Goal: Task Accomplishment & Management: Manage account settings

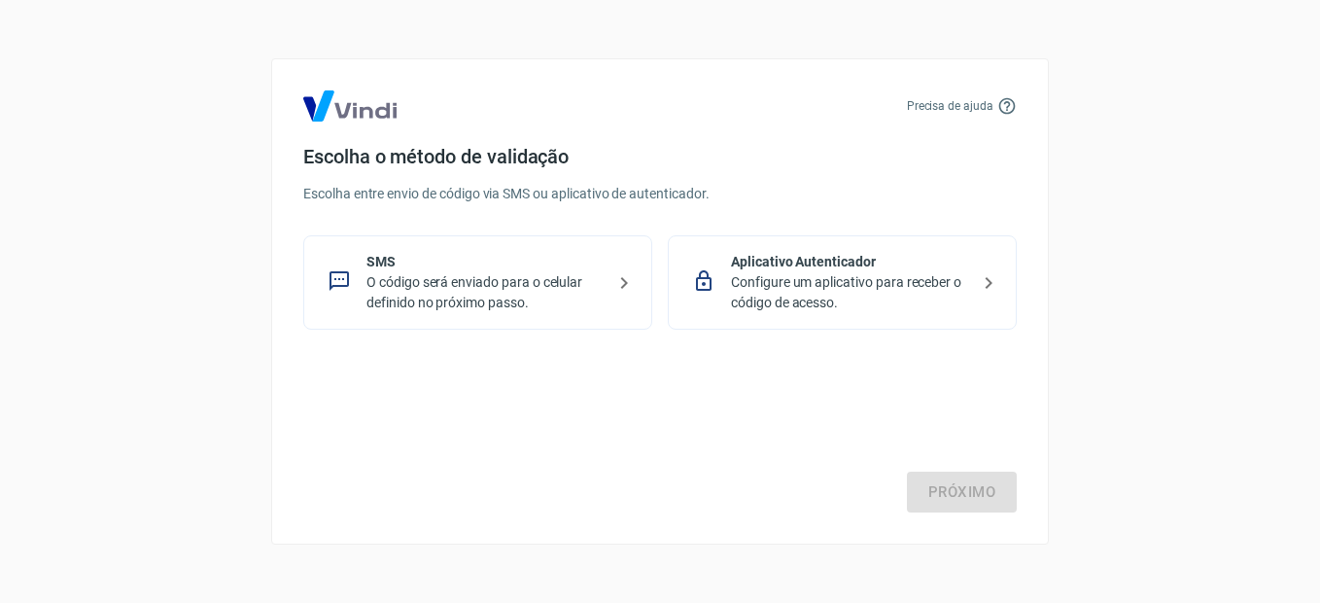
click at [492, 280] on p "O código será enviado para o celular definido no próximo passo." at bounding box center [485, 292] width 238 height 41
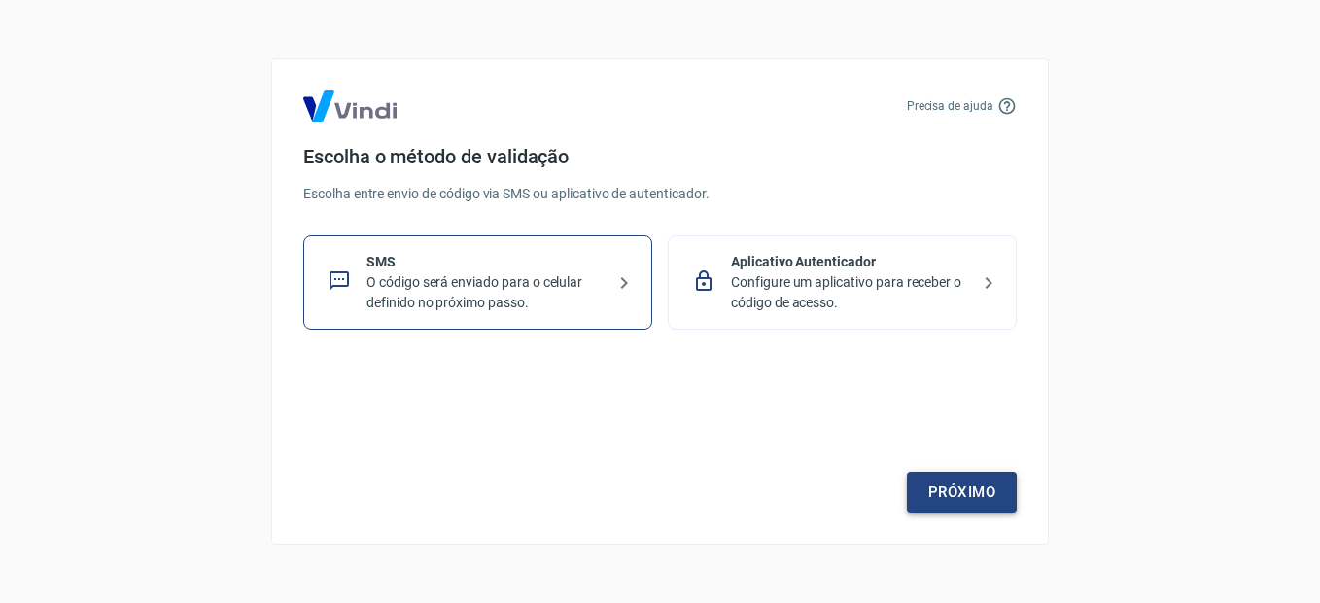
click at [983, 502] on link "Próximo" at bounding box center [962, 491] width 110 height 41
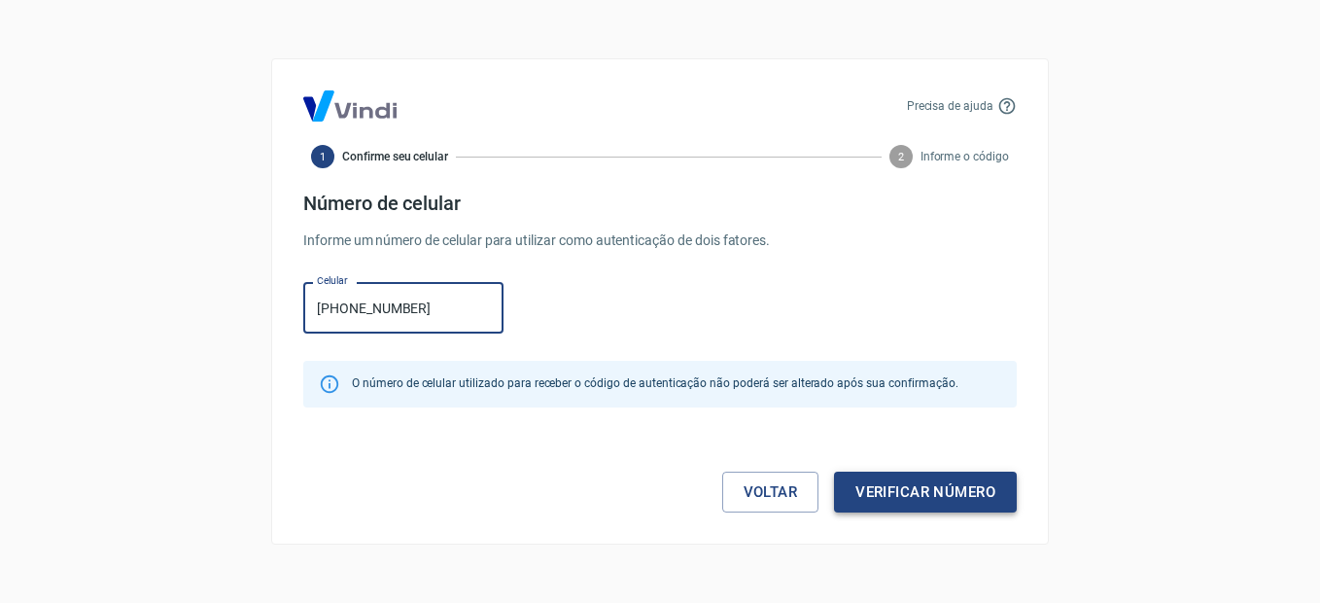
type input "[PHONE_NUMBER]"
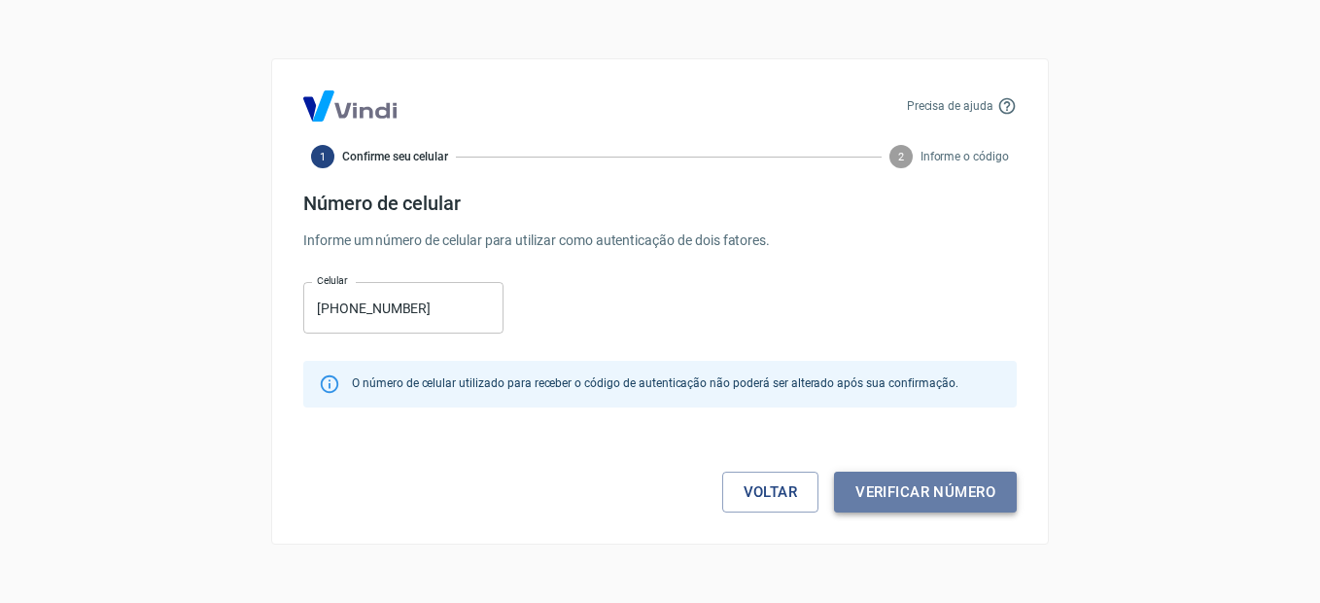
click at [943, 495] on button "Verificar número" at bounding box center [925, 491] width 183 height 41
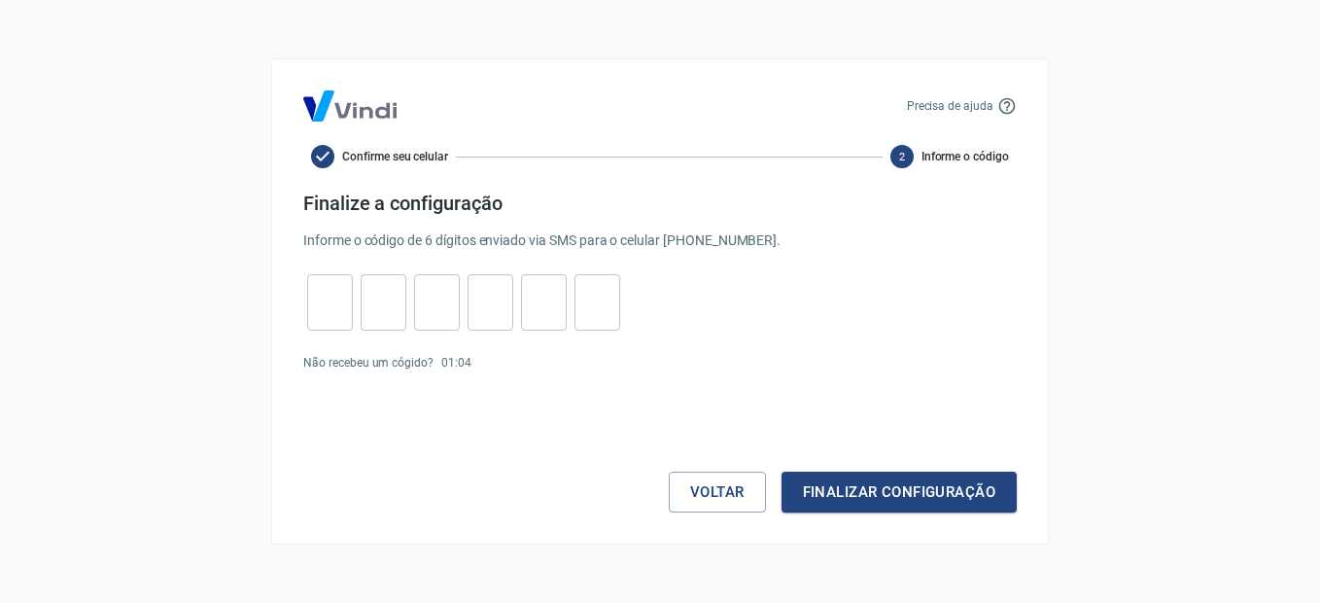
click at [346, 298] on input "tel" at bounding box center [330, 303] width 46 height 42
type input "6"
type input "3"
type input "0"
type input "3"
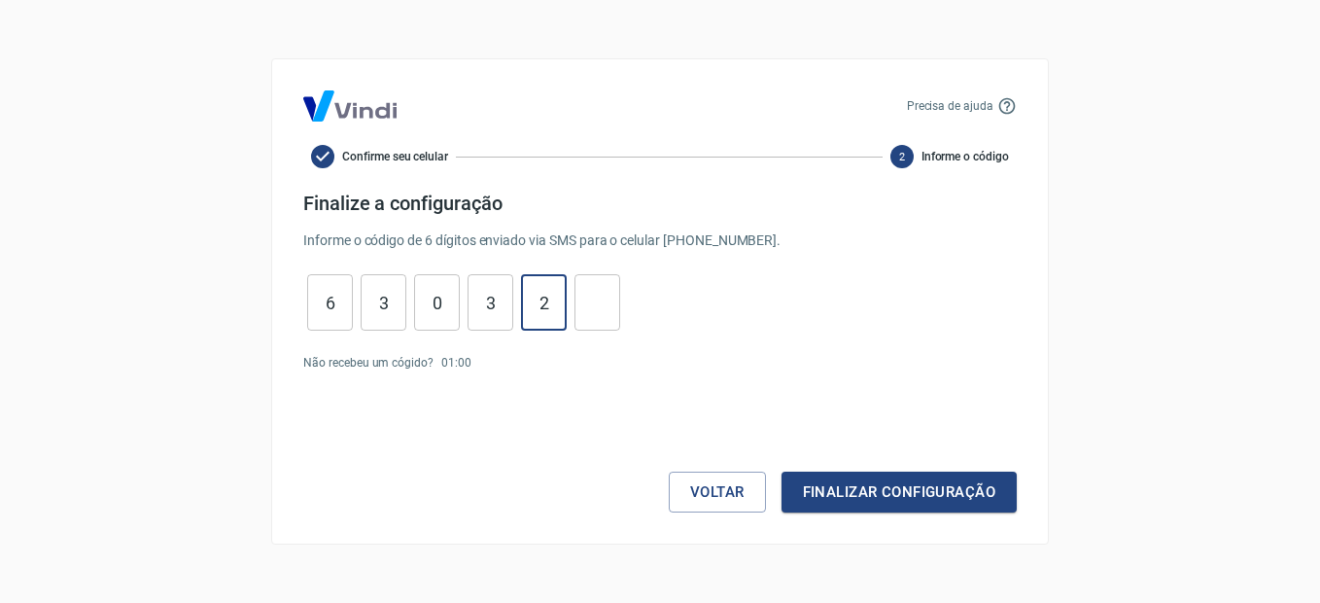
type input "2"
click at [850, 500] on button "Finalizar configuração" at bounding box center [898, 491] width 235 height 41
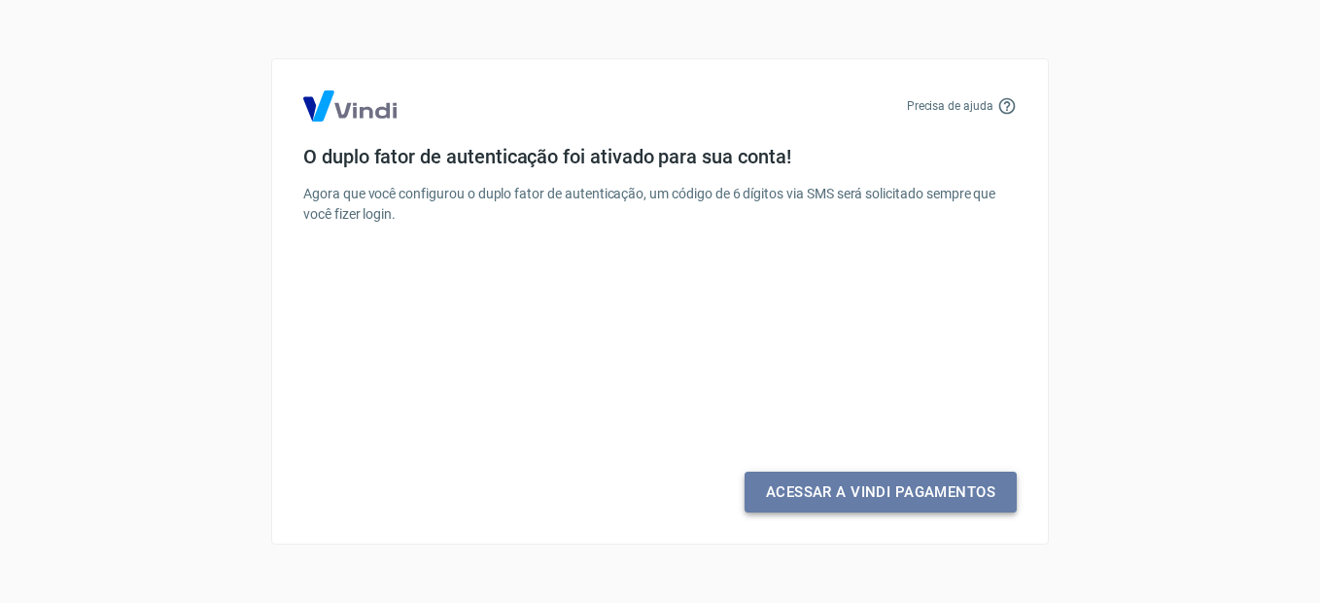
click at [851, 494] on link "Acessar a Vindi Pagamentos" at bounding box center [881, 491] width 272 height 41
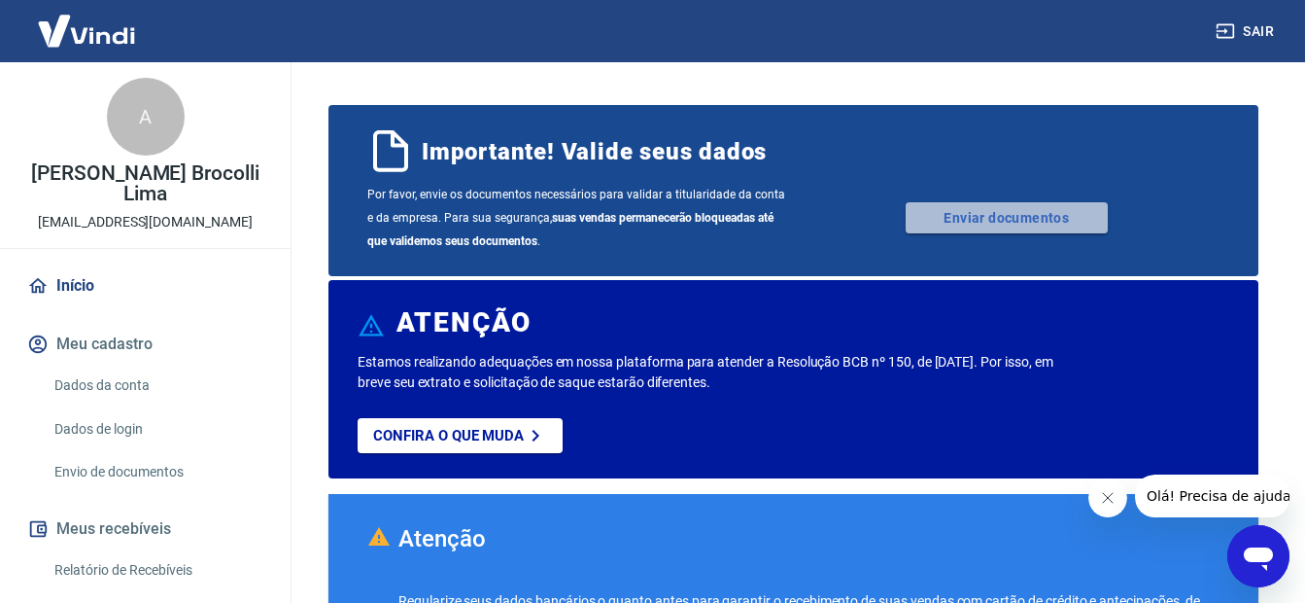
click at [992, 220] on link "Enviar documentos" at bounding box center [1007, 217] width 202 height 31
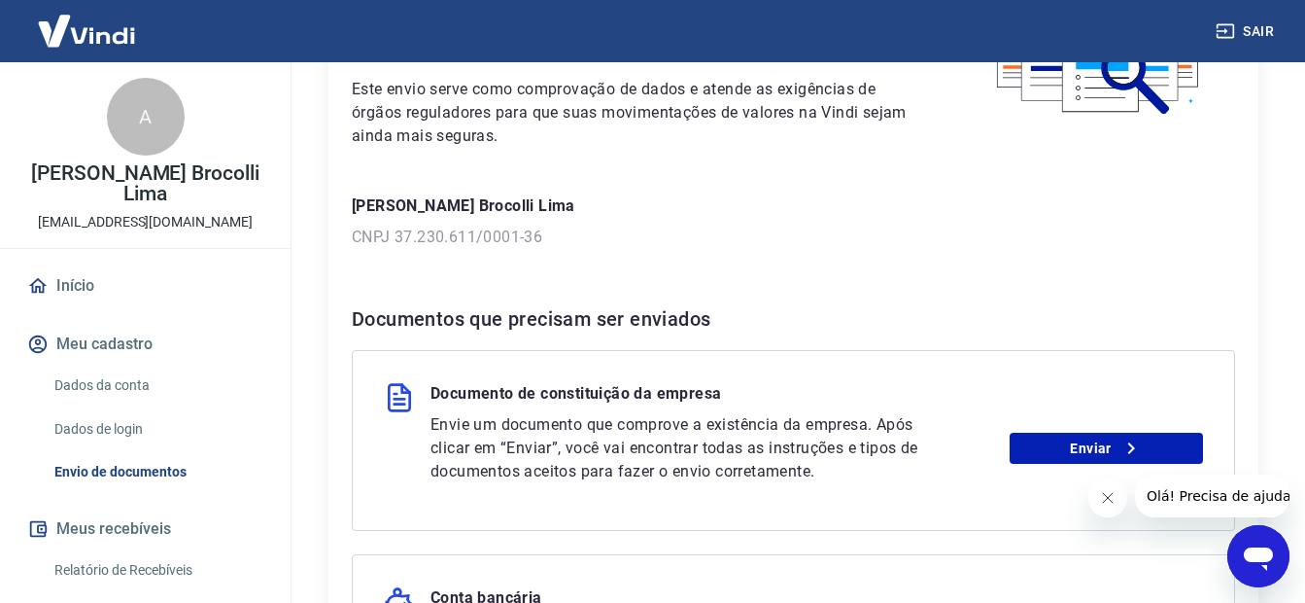
scroll to position [292, 0]
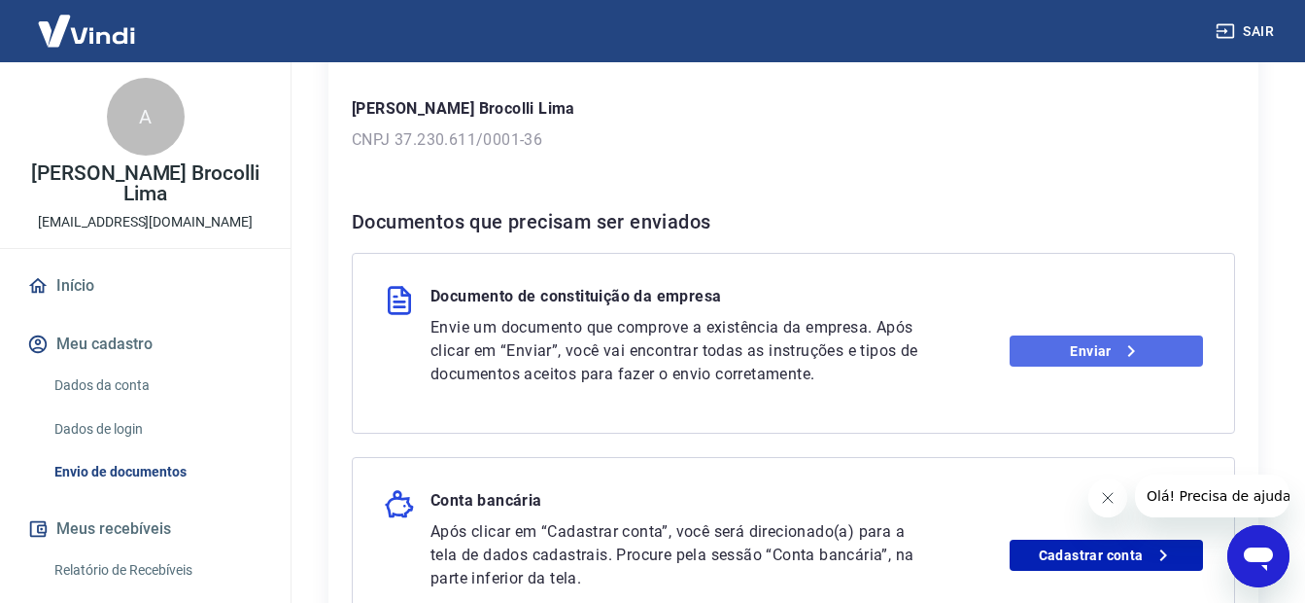
click at [1092, 348] on link "Enviar" at bounding box center [1106, 350] width 193 height 31
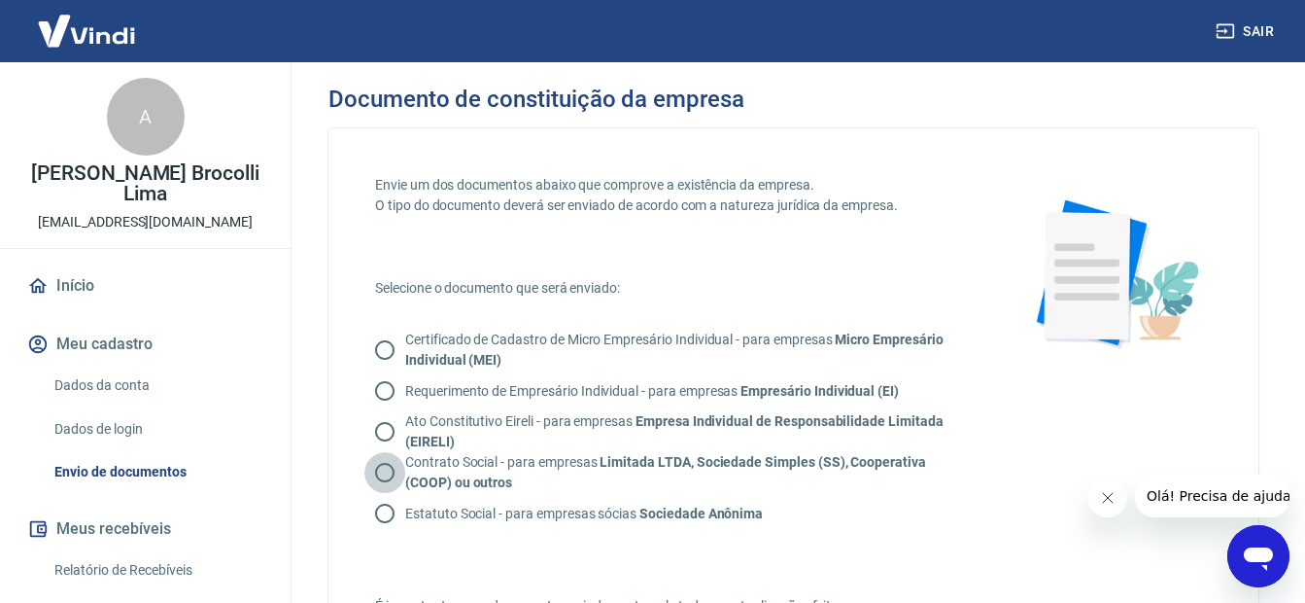
click at [387, 475] on input "Contrato Social - para empresas Limitada LTDA, Sociedade Simples (SS), Cooperat…" at bounding box center [385, 472] width 41 height 41
radio input "true"
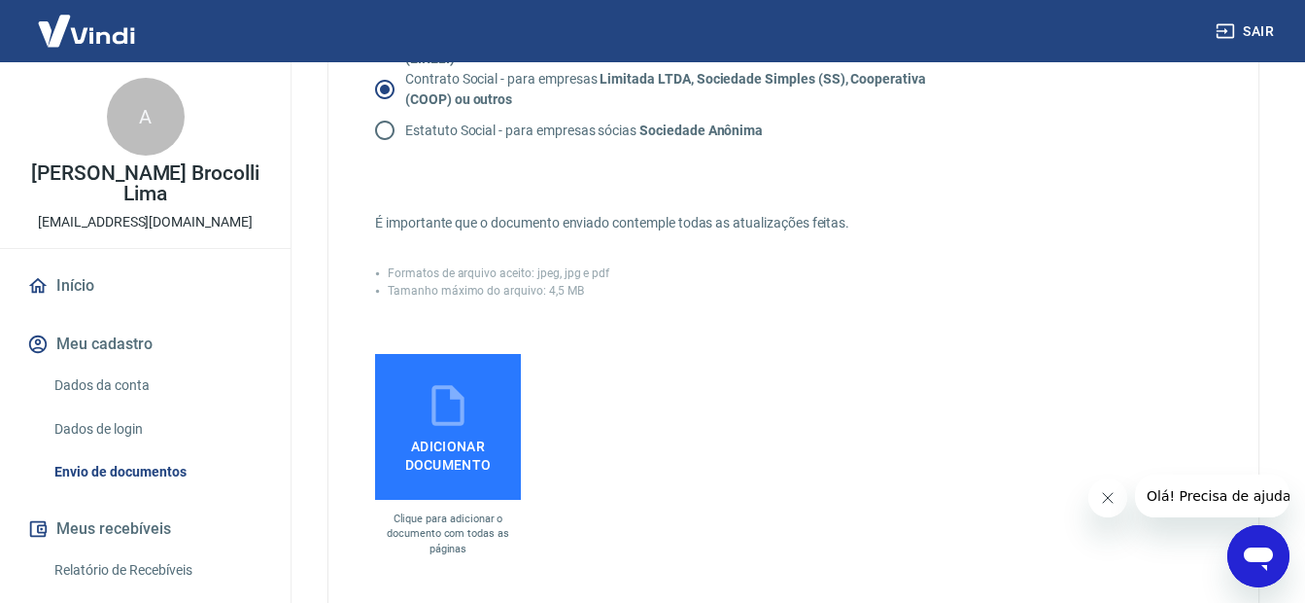
scroll to position [389, 0]
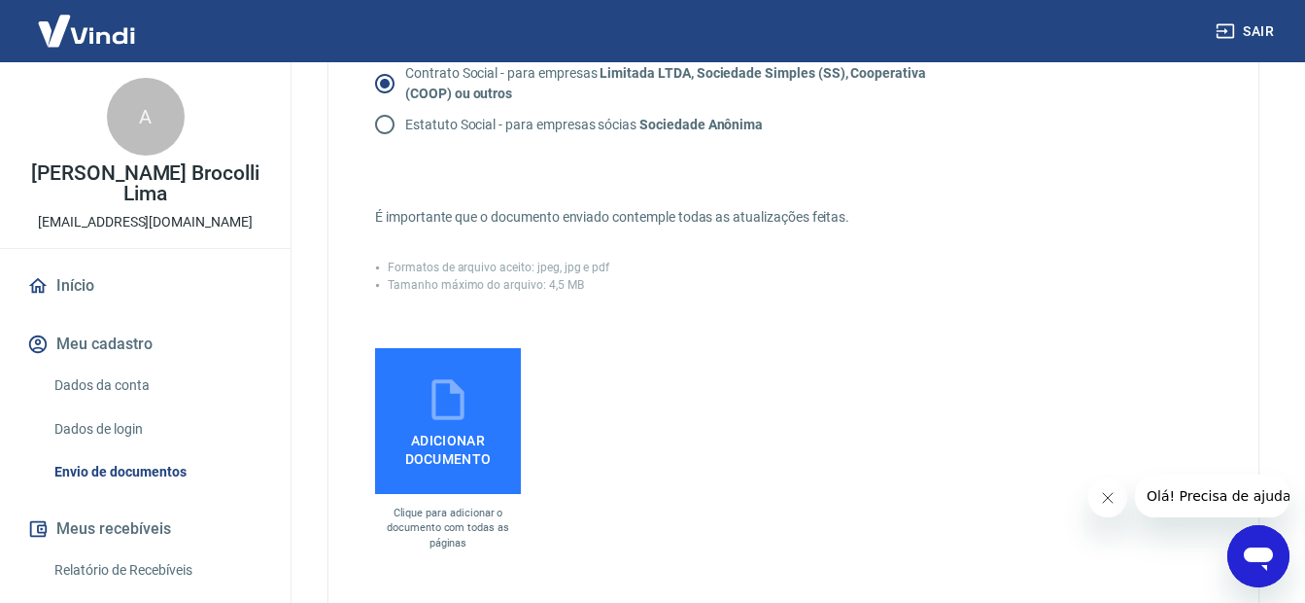
click at [430, 430] on span "Adicionar documento" at bounding box center [448, 446] width 130 height 44
click at [0, 0] on input "Adicionar documento" at bounding box center [0, 0] width 0 height 0
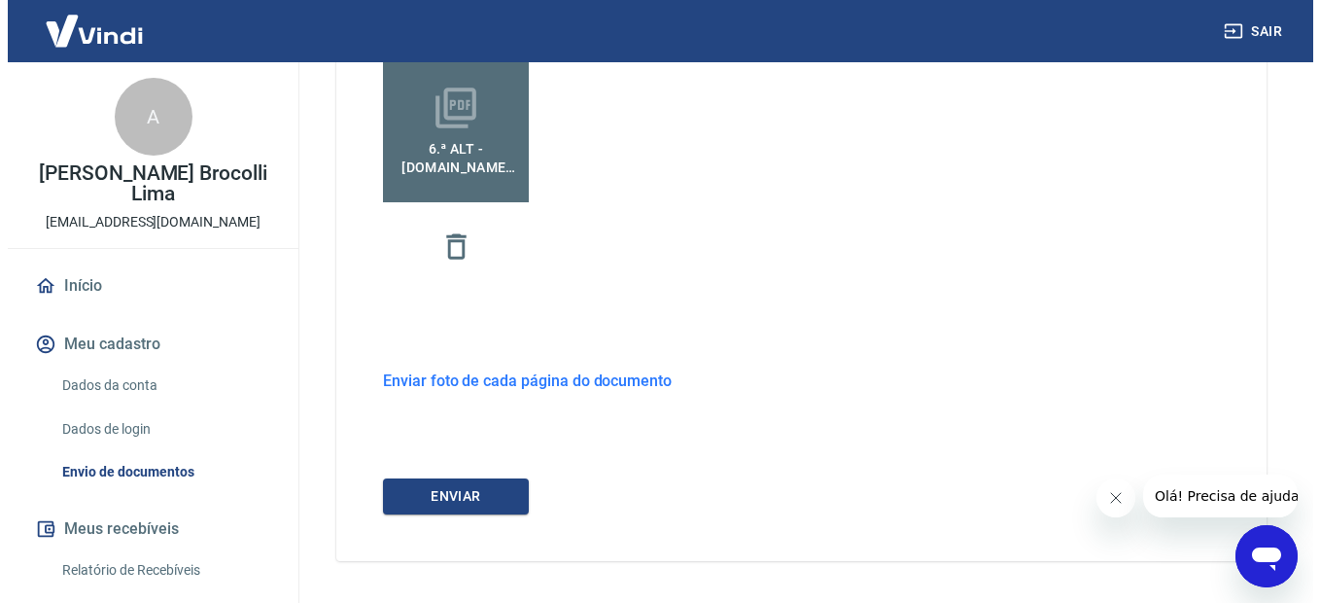
scroll to position [746, 0]
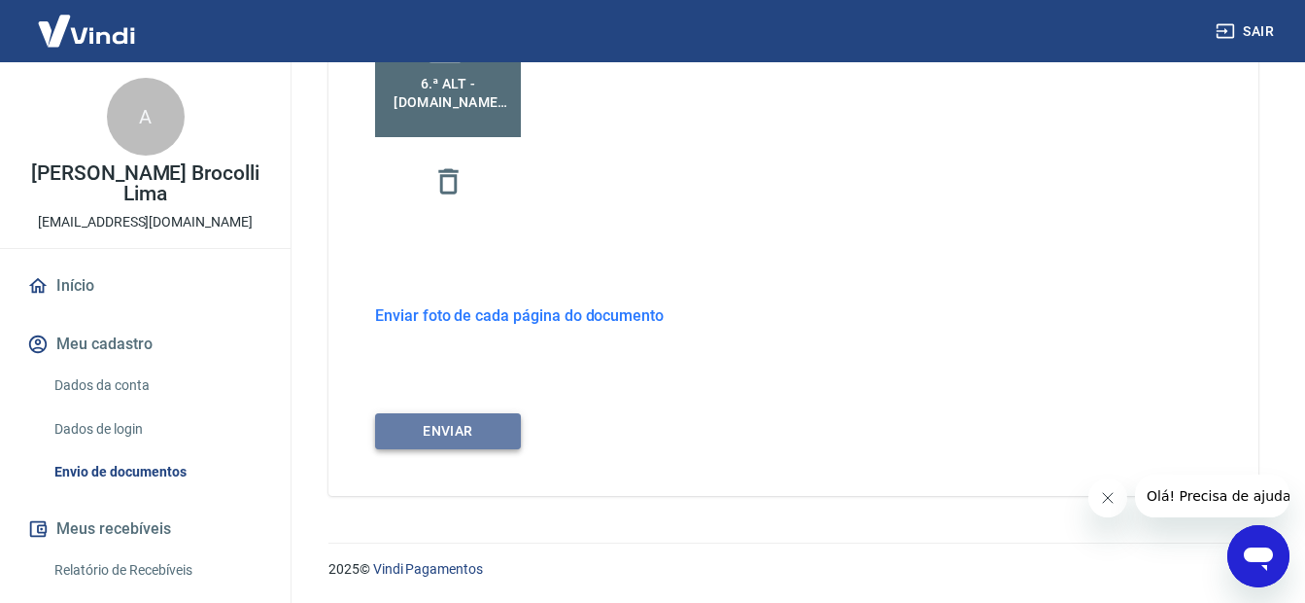
click at [443, 431] on button "ENVIAR" at bounding box center [448, 431] width 146 height 36
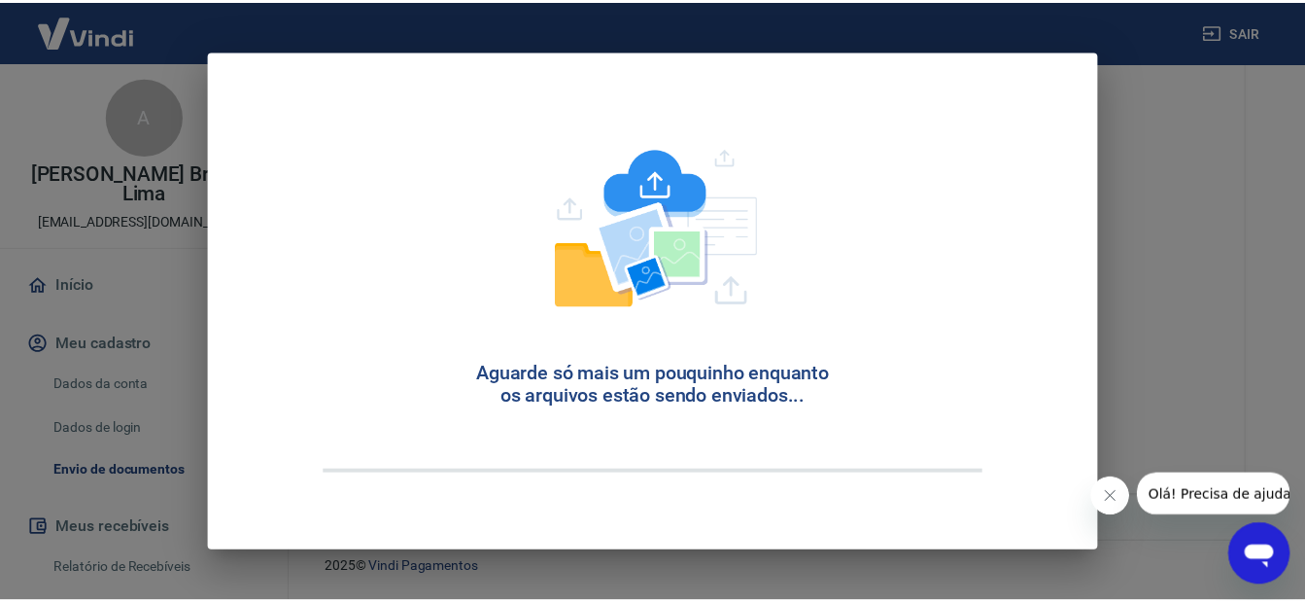
scroll to position [72, 0]
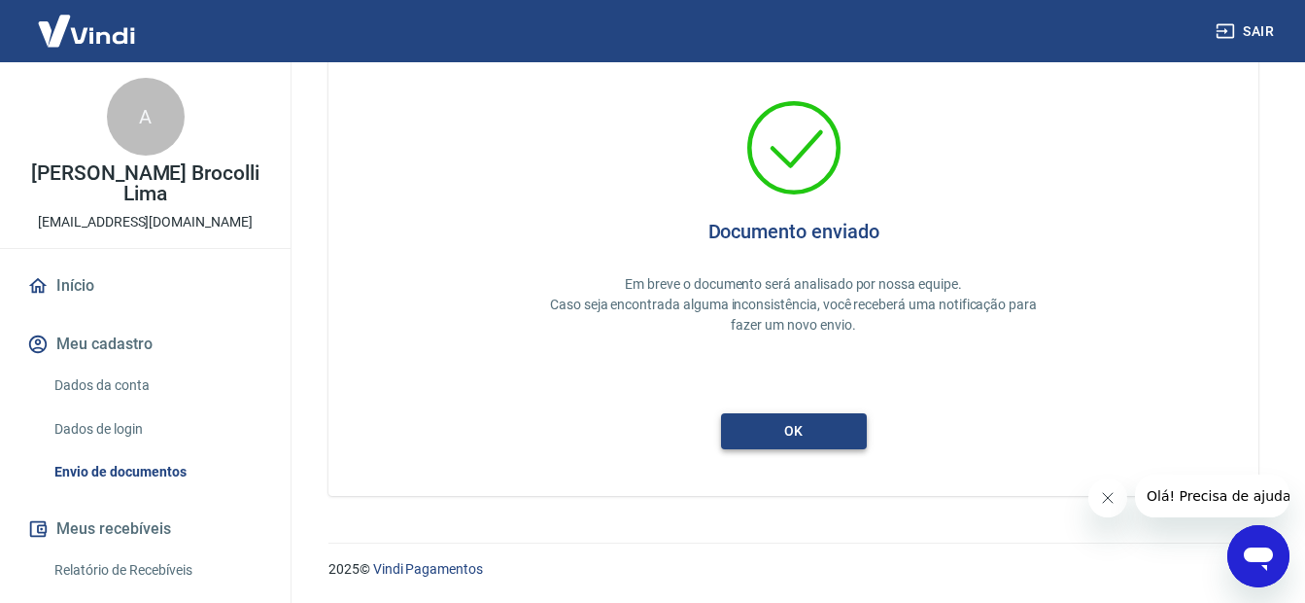
click at [787, 428] on button "ok" at bounding box center [794, 431] width 146 height 36
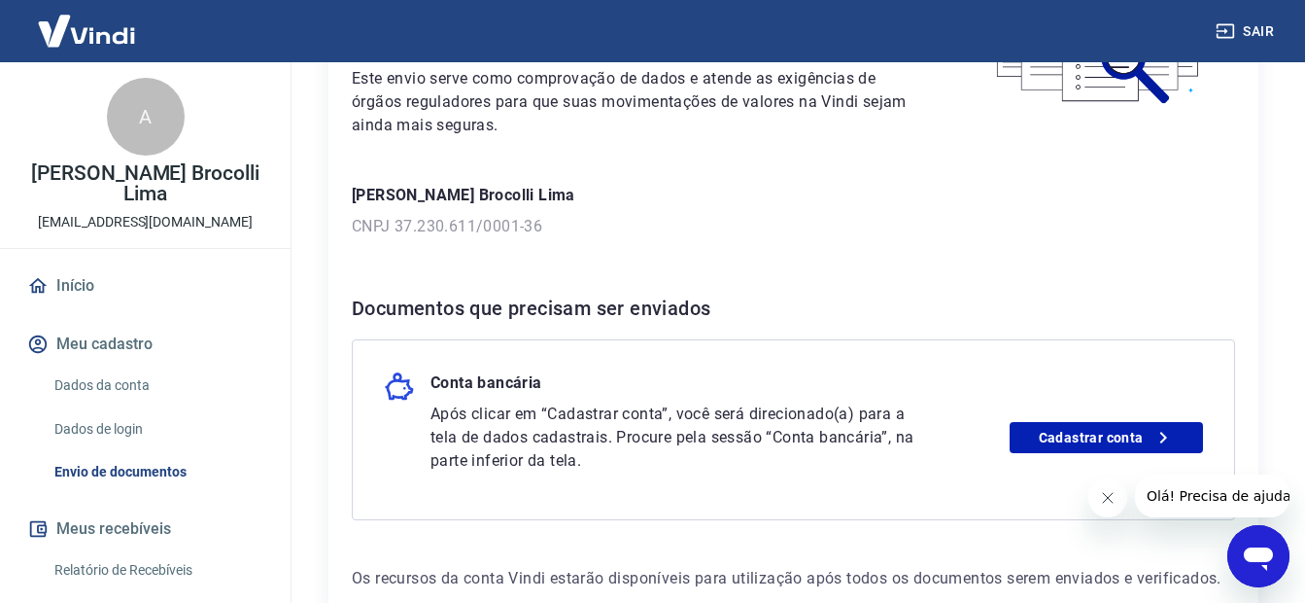
scroll to position [292, 0]
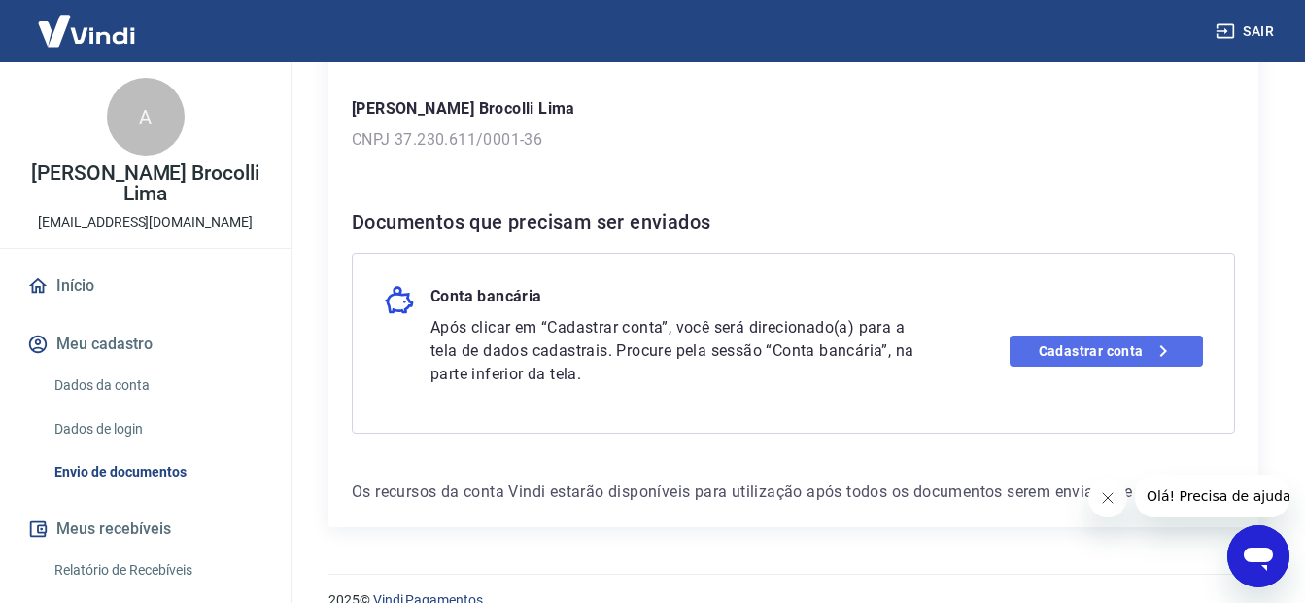
click at [1106, 357] on link "Cadastrar conta" at bounding box center [1106, 350] width 193 height 31
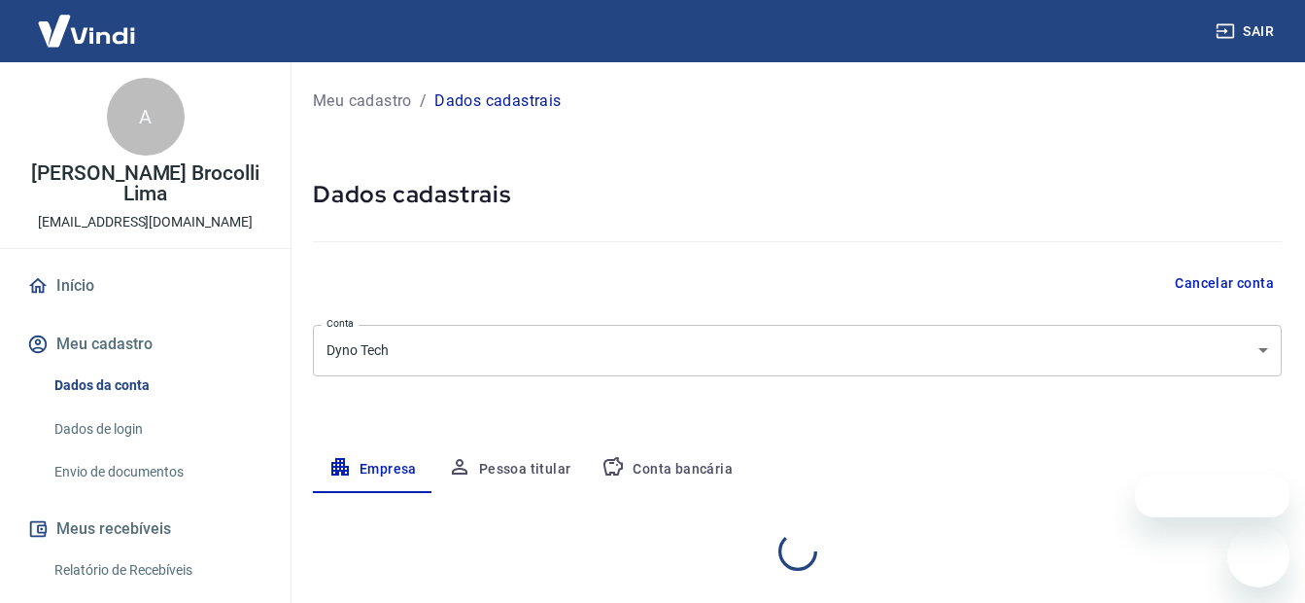
select select "RJ"
select select "business"
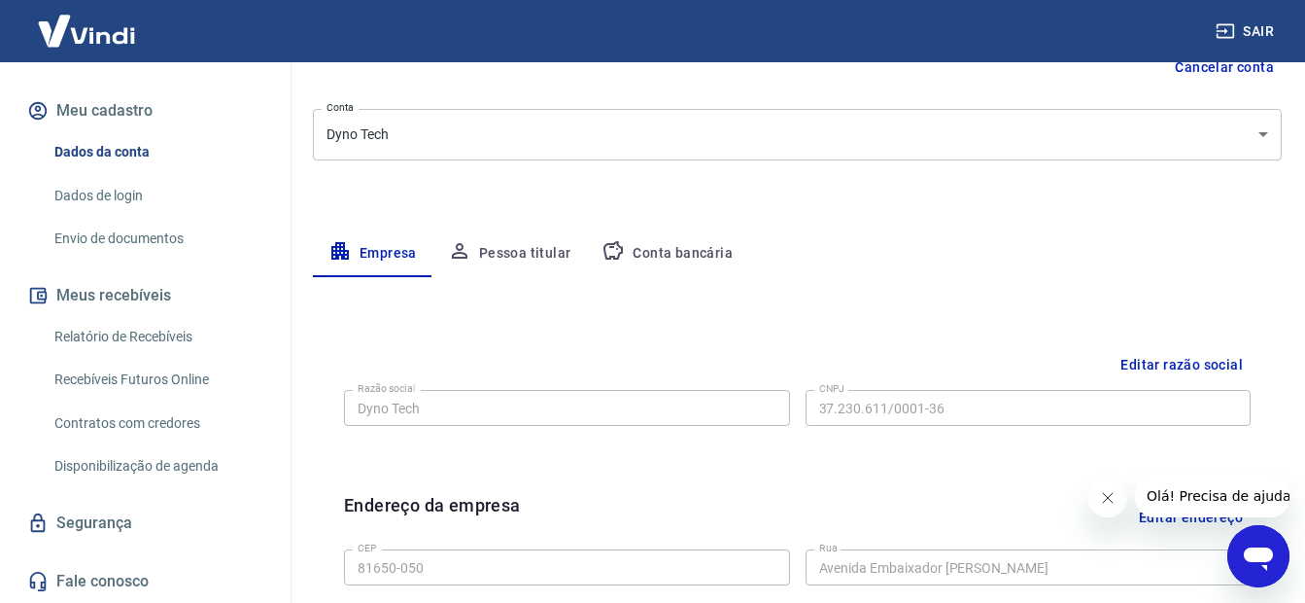
scroll to position [119, 0]
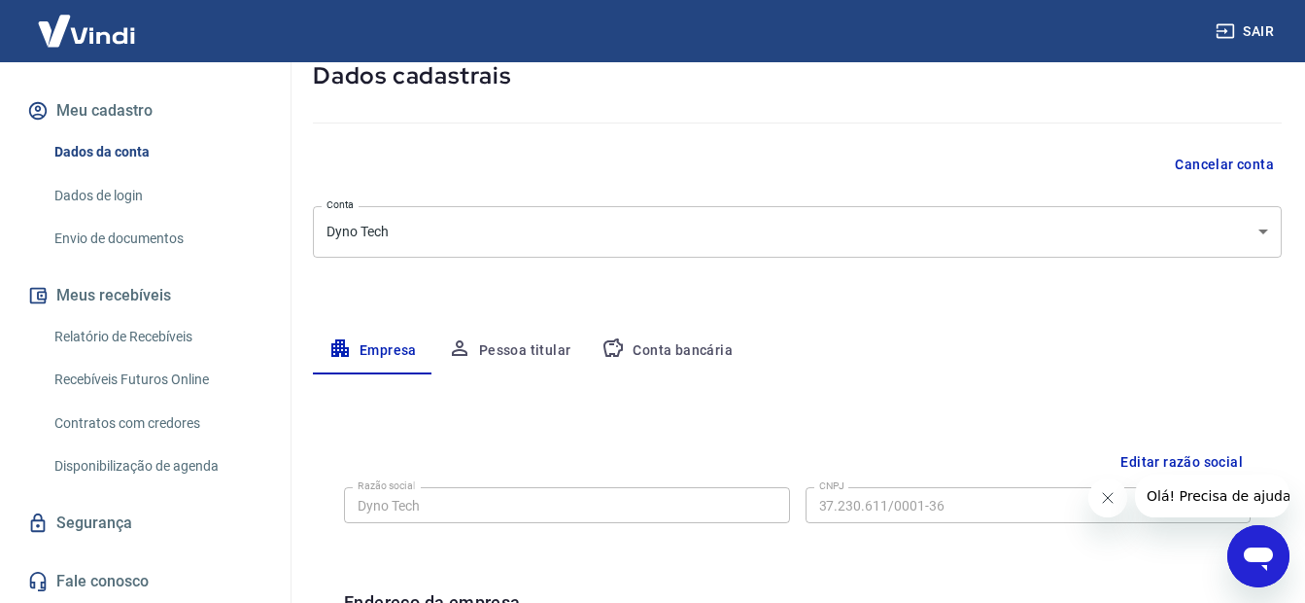
click at [502, 347] on button "Pessoa titular" at bounding box center [510, 351] width 155 height 47
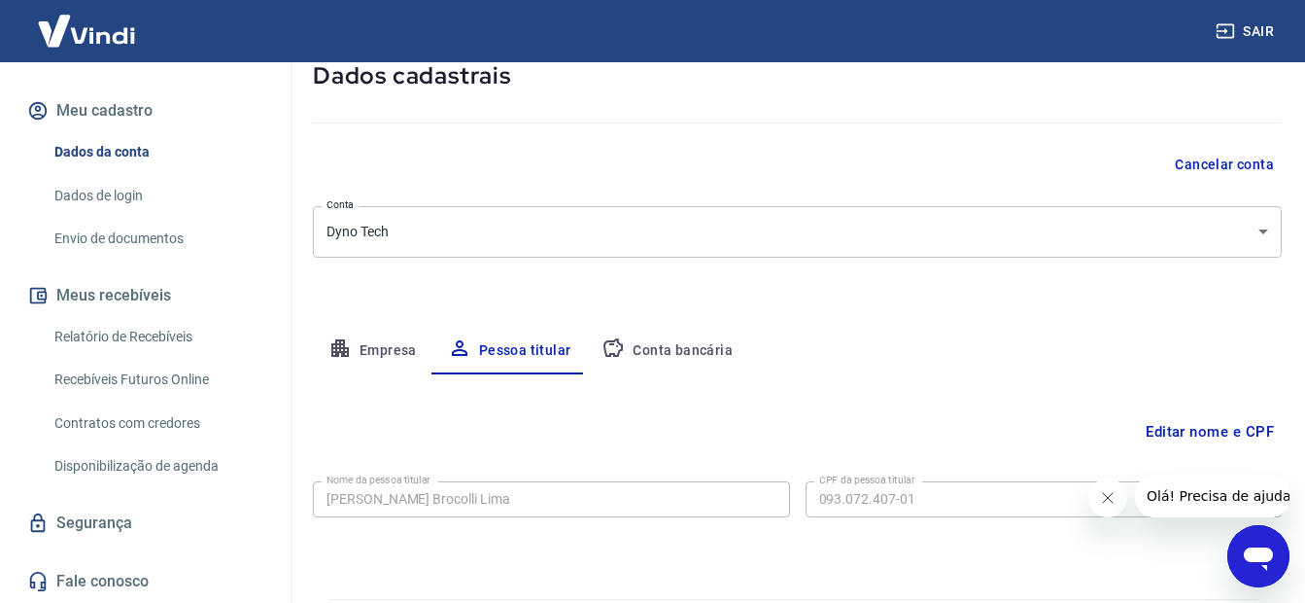
scroll to position [175, 0]
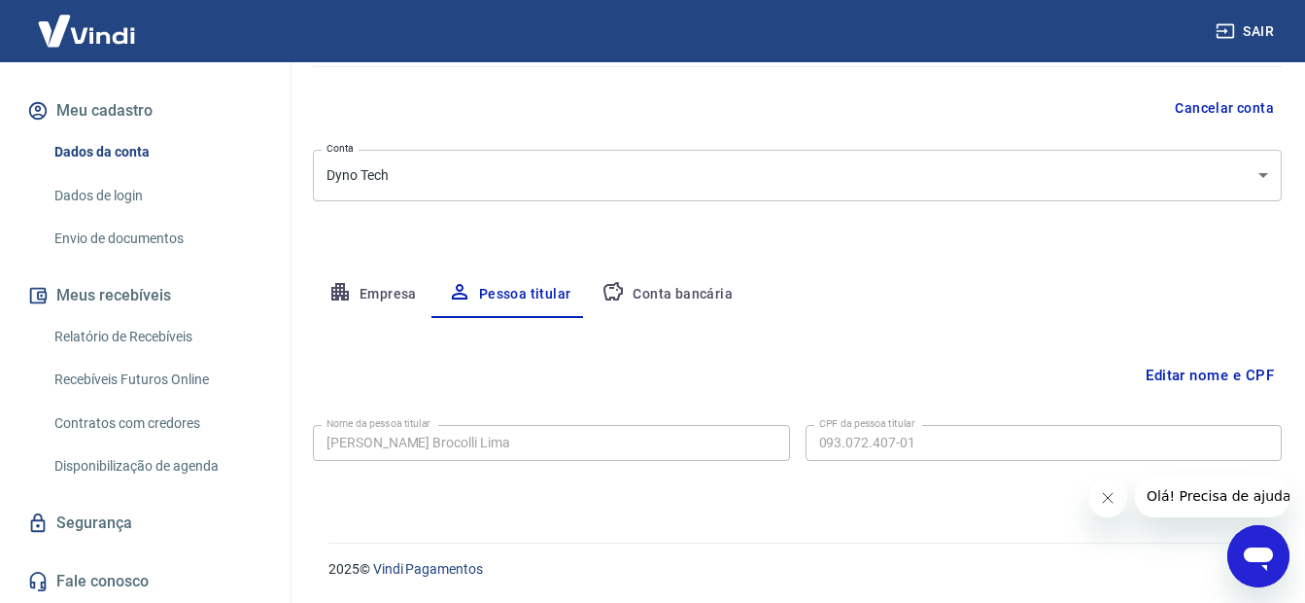
click at [661, 290] on button "Conta bancária" at bounding box center [667, 294] width 162 height 47
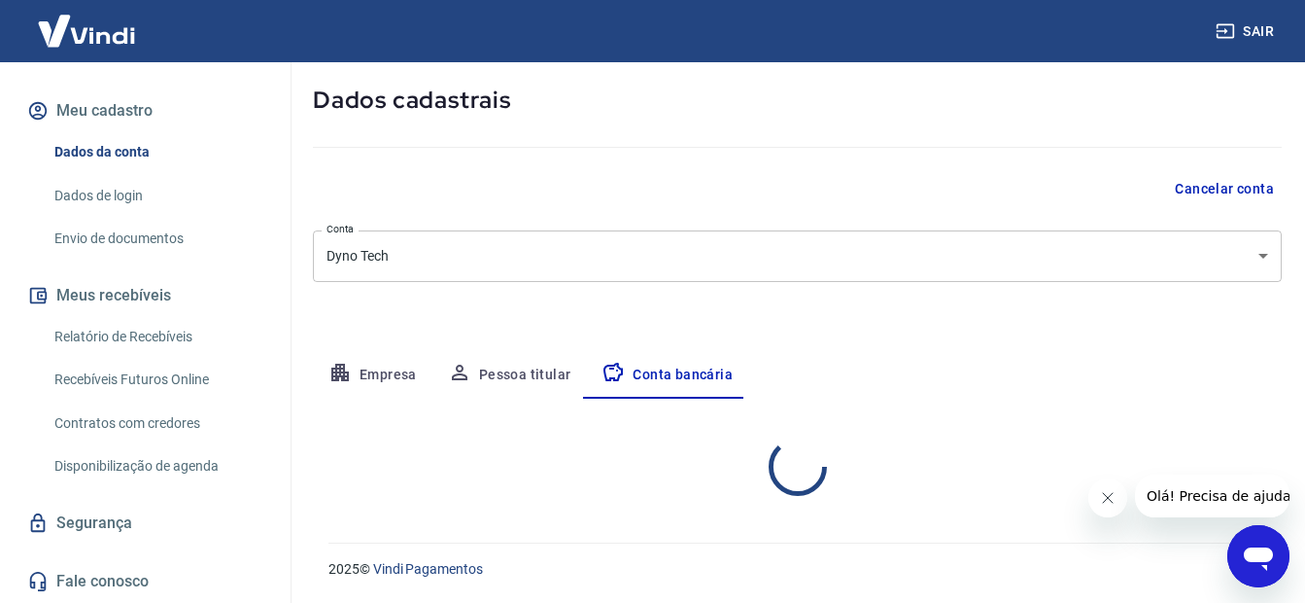
select select "1"
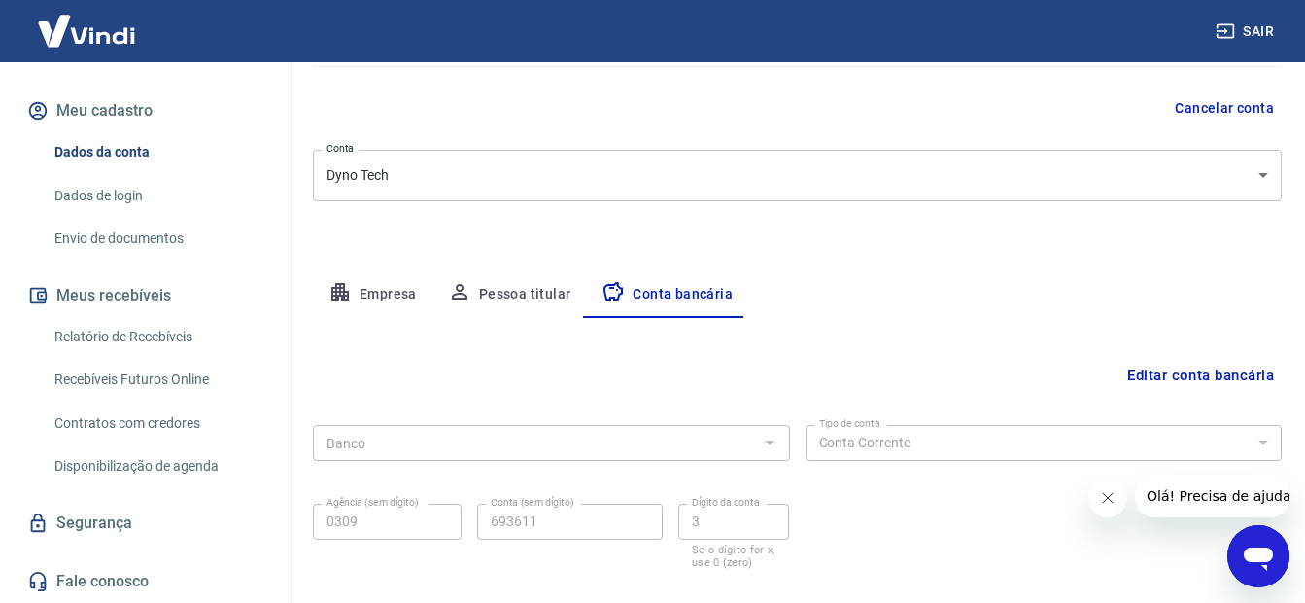
click at [771, 439] on div at bounding box center [768, 442] width 25 height 27
click at [769, 441] on div at bounding box center [768, 442] width 25 height 27
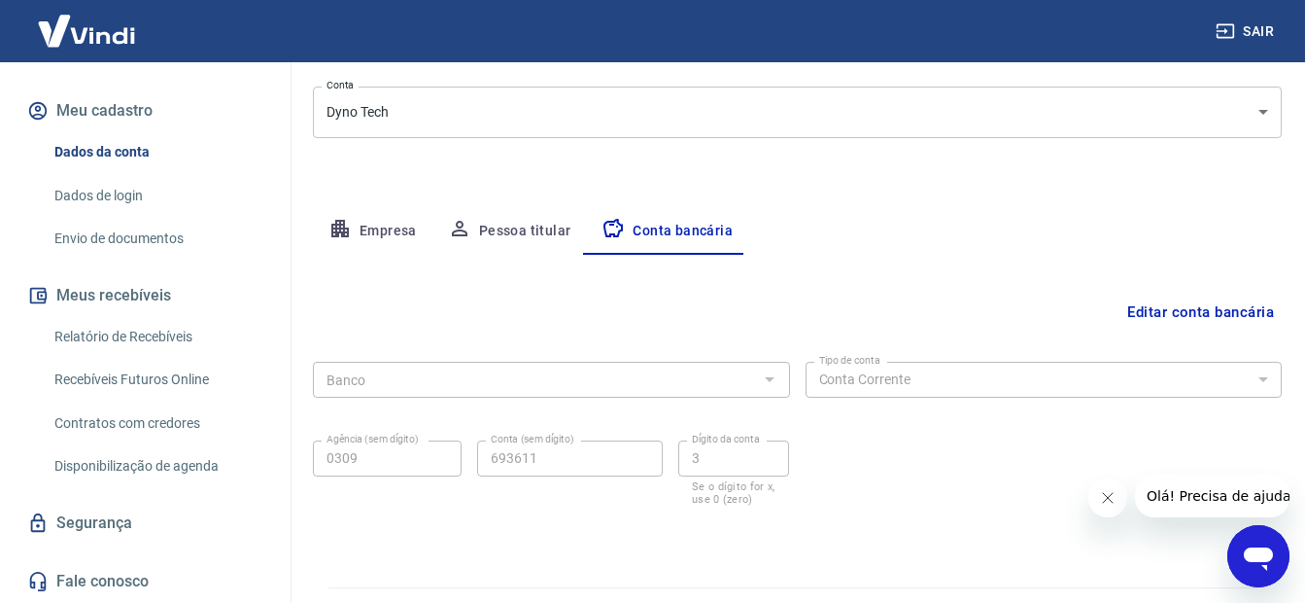
scroll to position [283, 0]
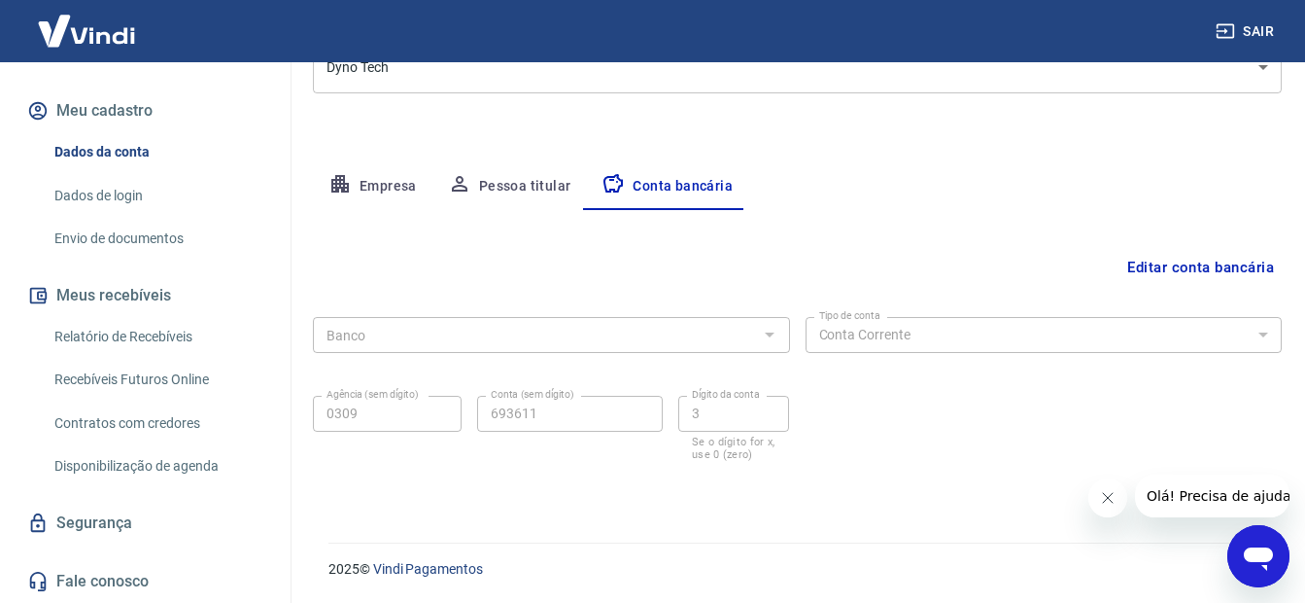
click at [1140, 265] on button "Editar conta bancária" at bounding box center [1201, 267] width 162 height 37
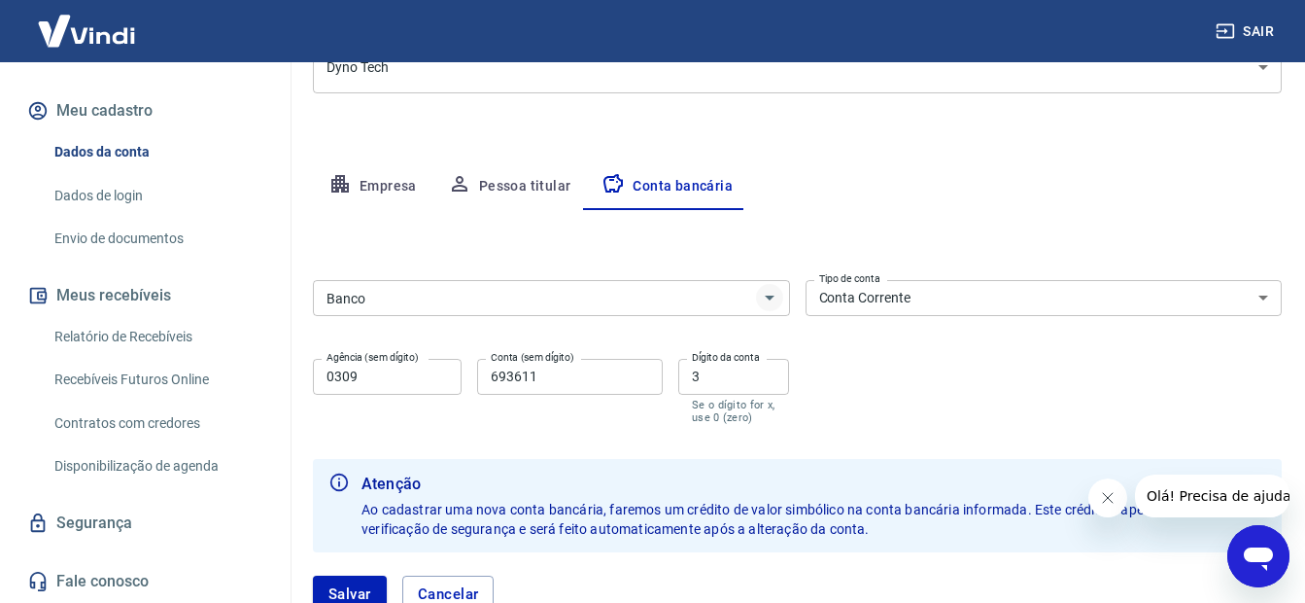
click at [771, 295] on icon "Abrir" at bounding box center [769, 297] width 23 height 23
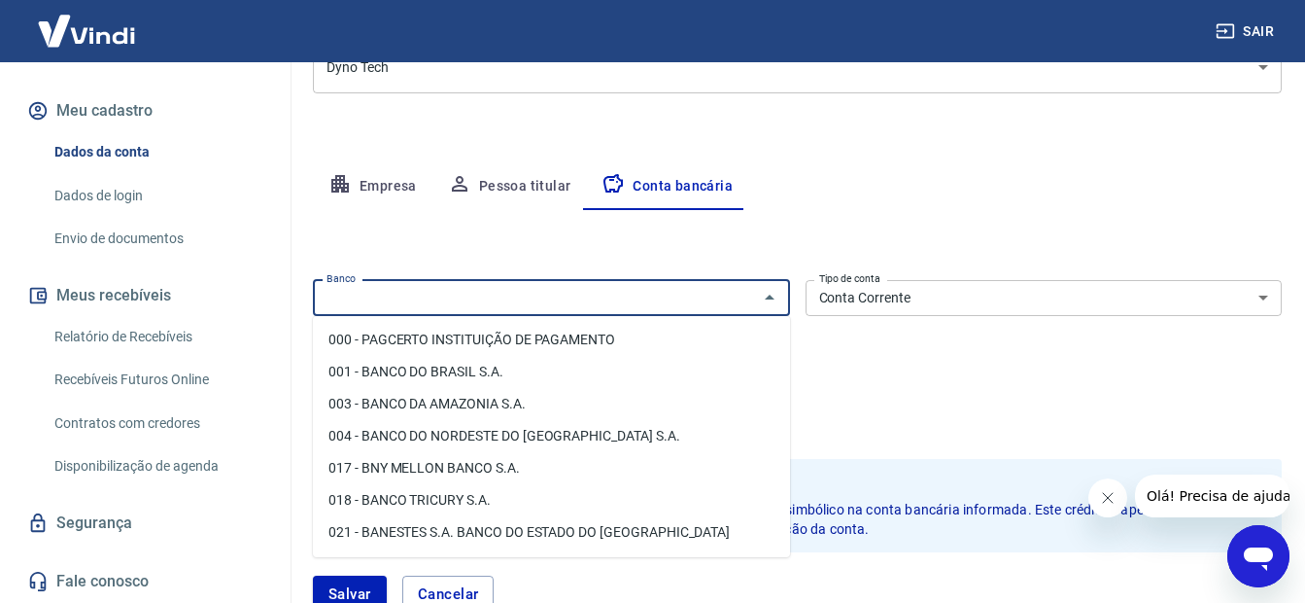
scroll to position [97, 0]
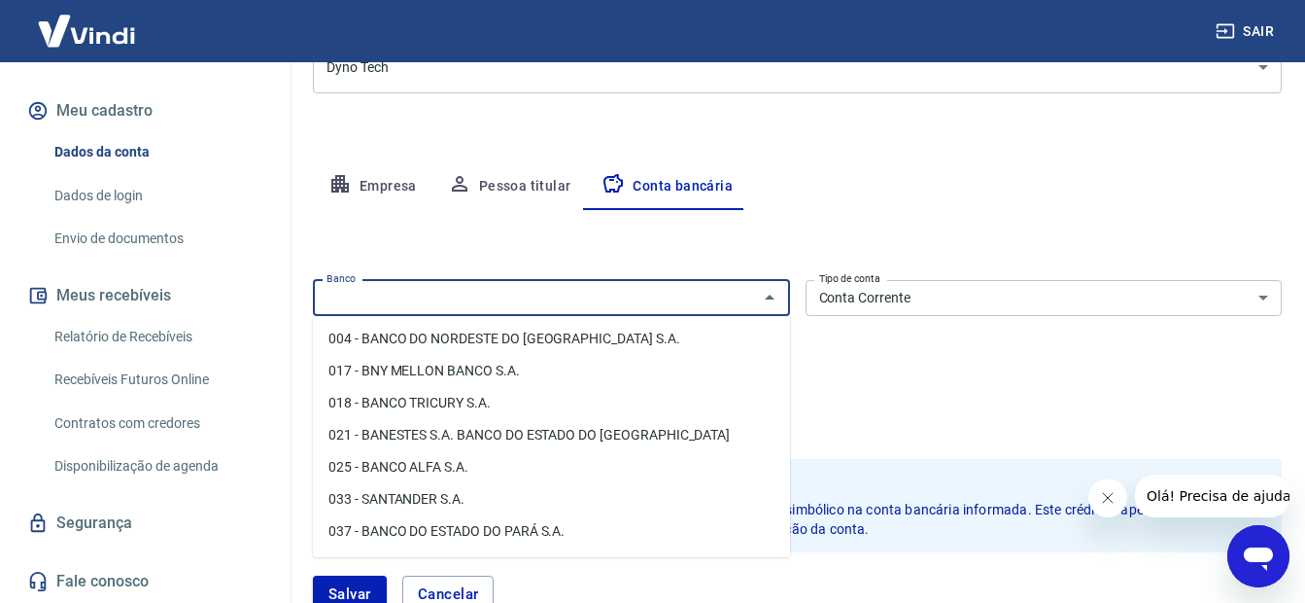
click at [425, 500] on li "033 - SANTANDER S.A." at bounding box center [551, 499] width 477 height 32
type input "033 - SANTANDER S.A."
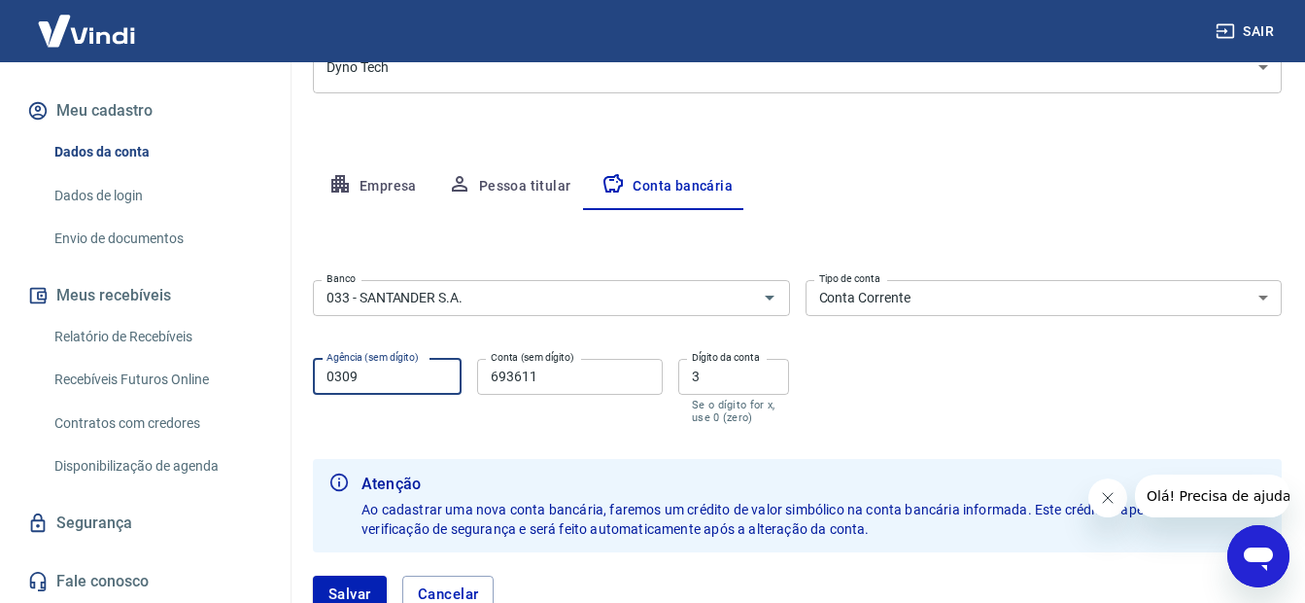
drag, startPoint x: 379, startPoint y: 375, endPoint x: 316, endPoint y: 383, distance: 63.7
click at [309, 378] on div "Meu cadastro / Dados cadastrais Dados cadastrais Cancelar conta Conta Dyno Tech…" at bounding box center [798, 219] width 1016 height 880
type input "3396"
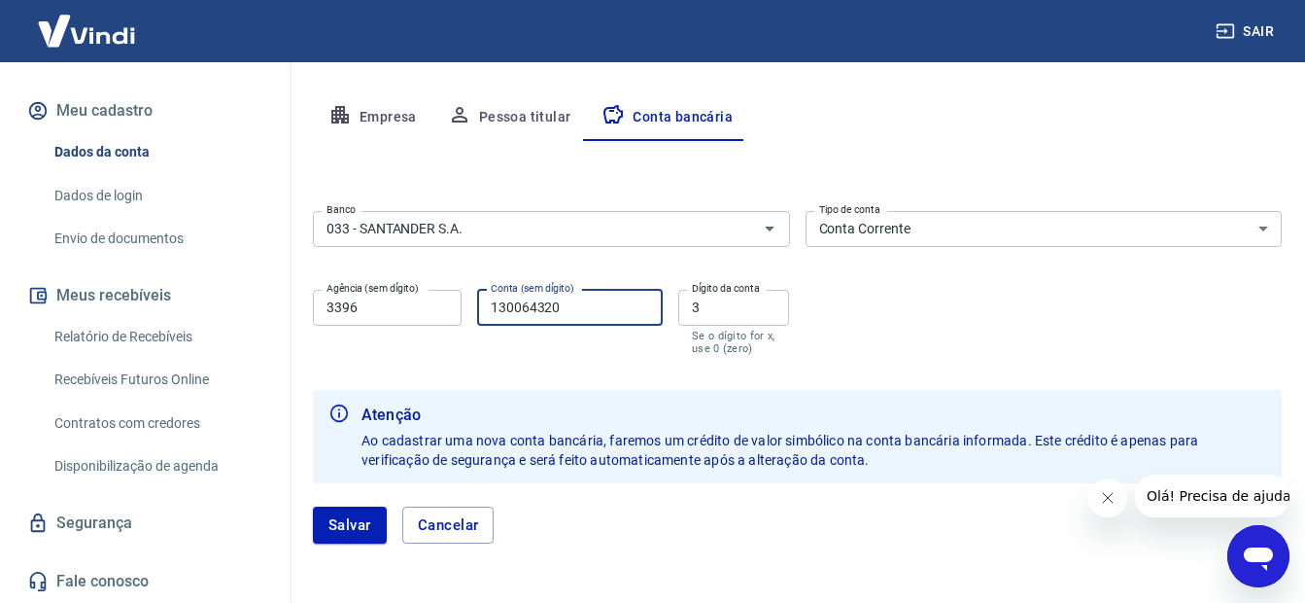
scroll to position [380, 0]
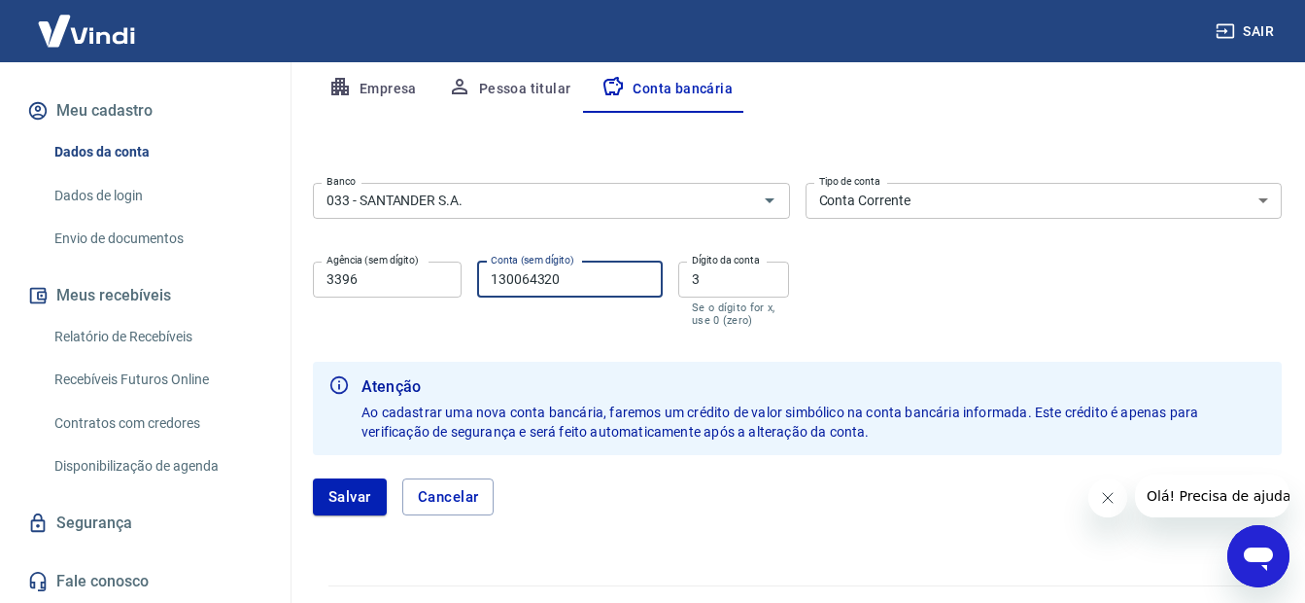
type input "130064320"
